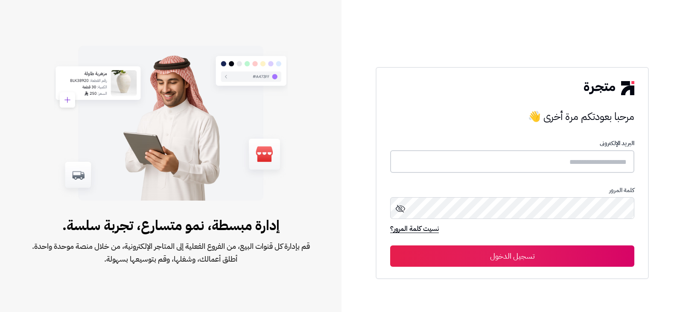
type input "**********"
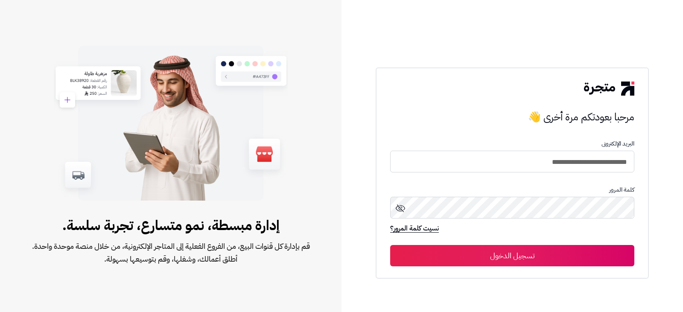
click at [470, 251] on button "تسجيل الدخول" at bounding box center [512, 255] width 244 height 21
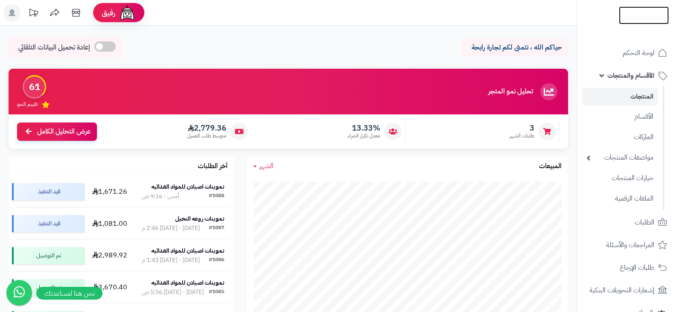
click at [634, 15] on img at bounding box center [644, 24] width 50 height 18
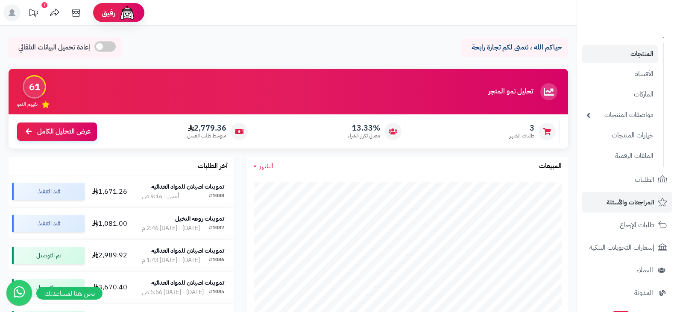
scroll to position [85, 0]
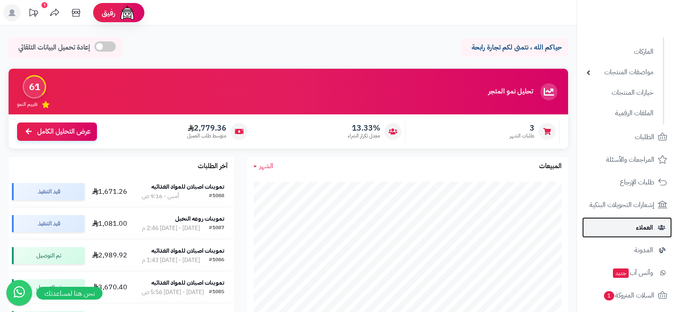
click at [640, 229] on span "العملاء" at bounding box center [644, 228] width 17 height 12
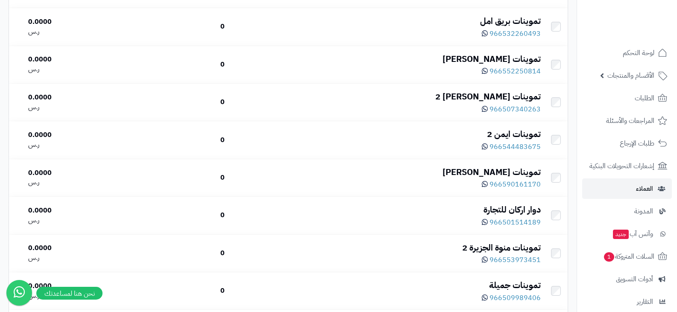
scroll to position [3704, 0]
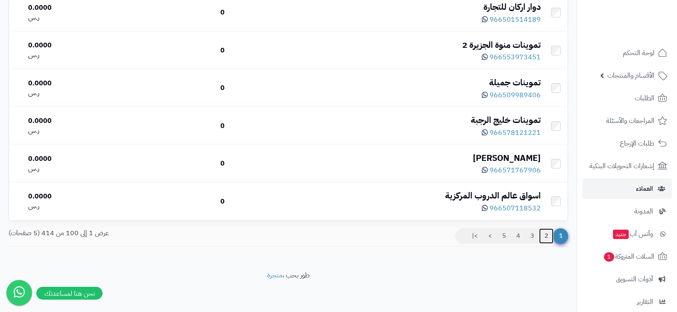
click at [542, 233] on link "2" at bounding box center [546, 235] width 15 height 15
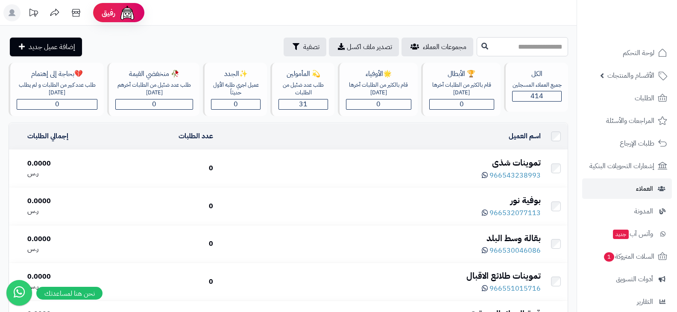
click at [541, 49] on input "text" at bounding box center [521, 46] width 91 height 19
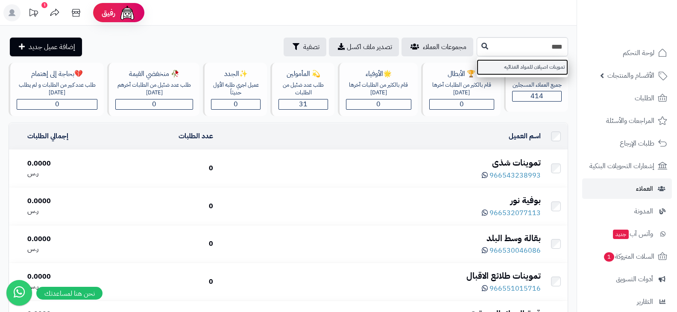
click at [536, 67] on link "تموينات اصيلان للمواد الغذائيه" at bounding box center [521, 67] width 91 height 16
type input "**********"
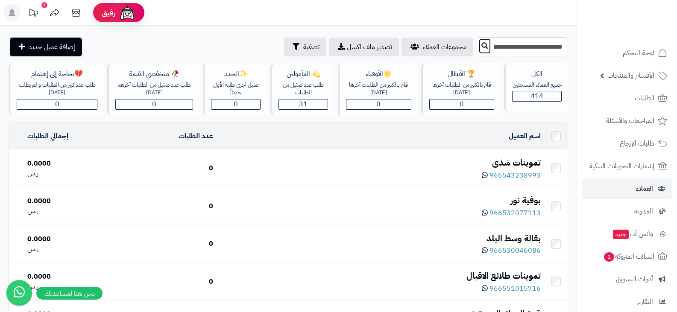
click at [478, 47] on button at bounding box center [484, 46] width 13 height 16
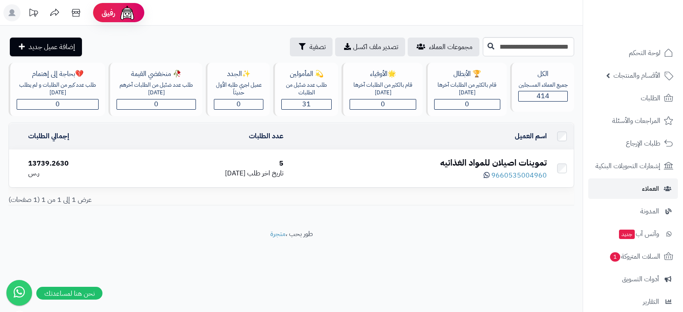
click at [498, 163] on div "تموينات اصيلان للمواد الغذائيه" at bounding box center [418, 163] width 257 height 12
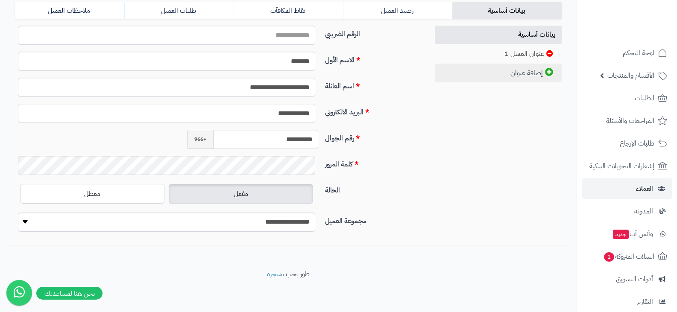
scroll to position [70, 0]
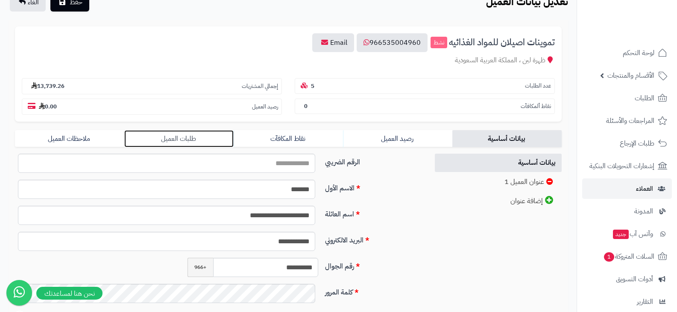
click at [177, 139] on link "طلبات العميل" at bounding box center [178, 138] width 109 height 17
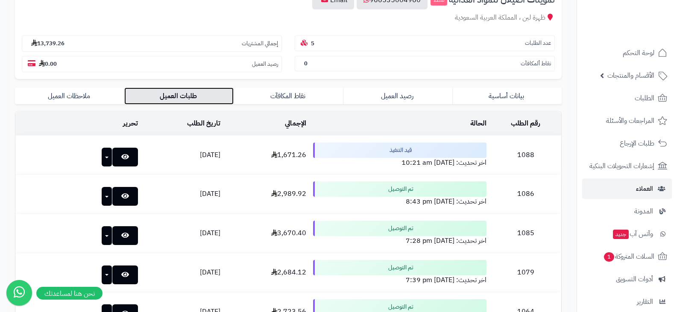
scroll to position [0, 0]
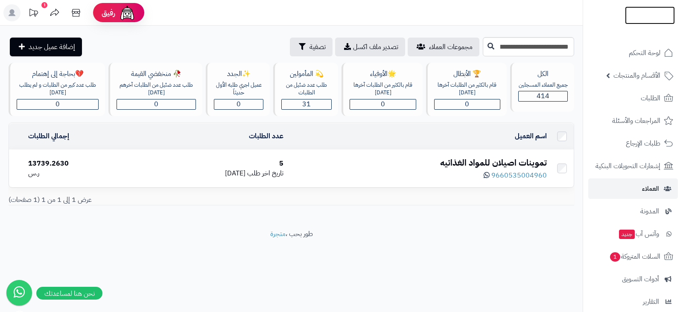
click at [634, 20] on img at bounding box center [650, 20] width 50 height 18
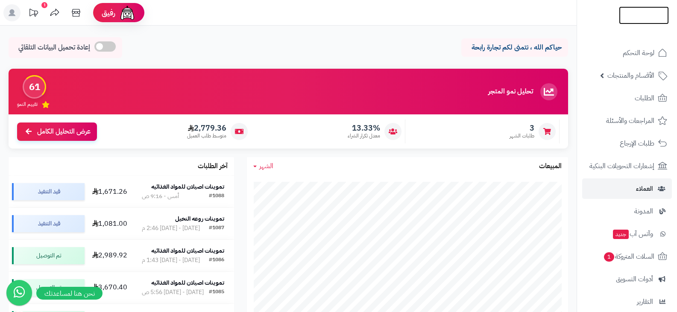
click at [637, 21] on img at bounding box center [644, 30] width 50 height 18
click at [623, 23] on img at bounding box center [644, 32] width 50 height 18
